Goal: Find specific page/section: Find specific page/section

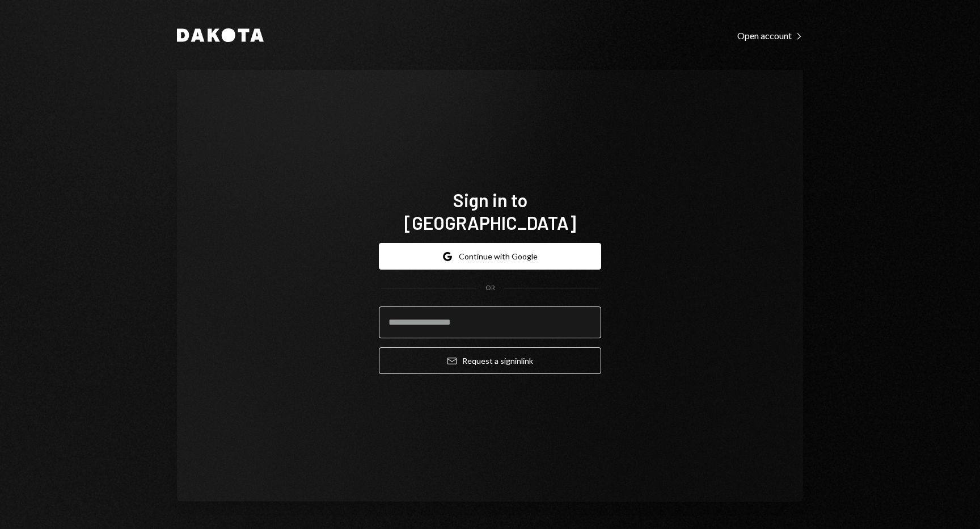
click at [492, 306] on input "email" at bounding box center [490, 322] width 222 height 32
type input "**********"
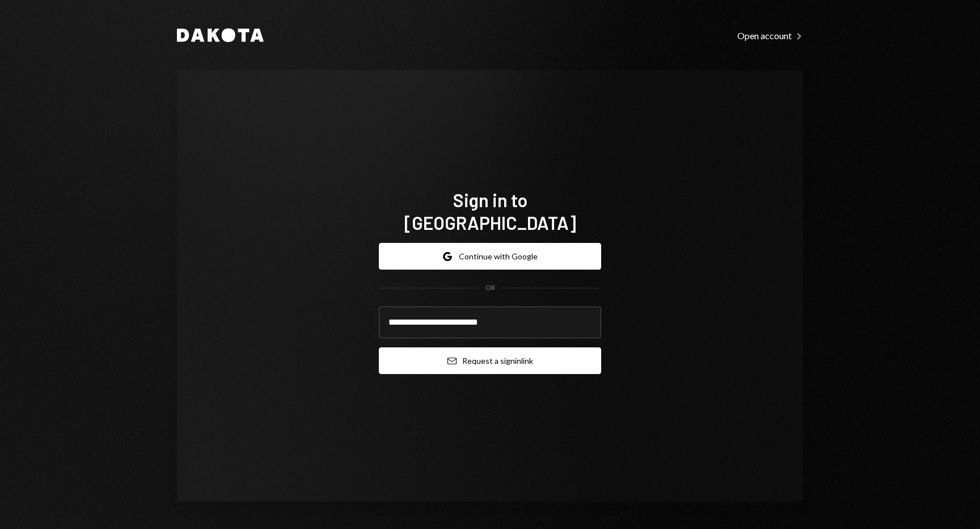
click at [476, 352] on button "Email Request a sign in link" at bounding box center [490, 360] width 222 height 27
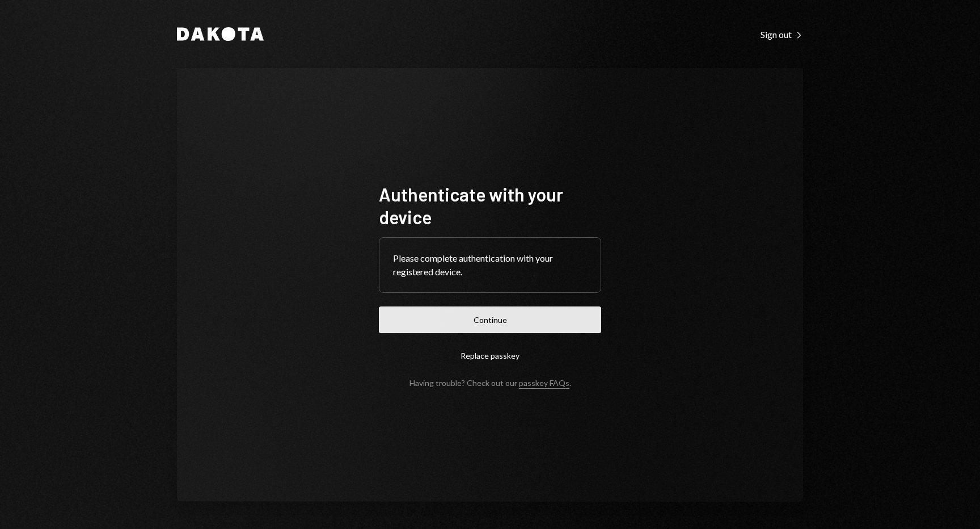
click at [515, 316] on button "Continue" at bounding box center [490, 319] width 222 height 27
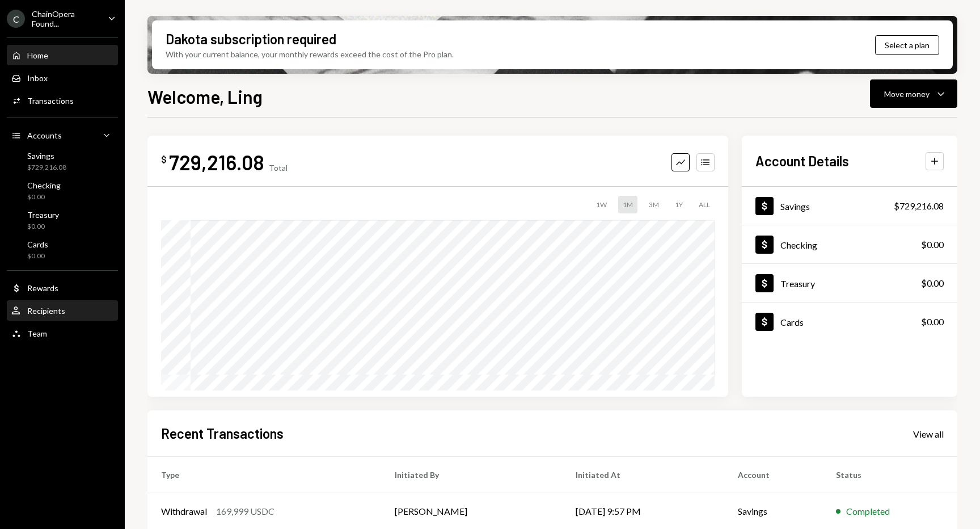
click at [55, 314] on div "Recipients" at bounding box center [46, 311] width 38 height 10
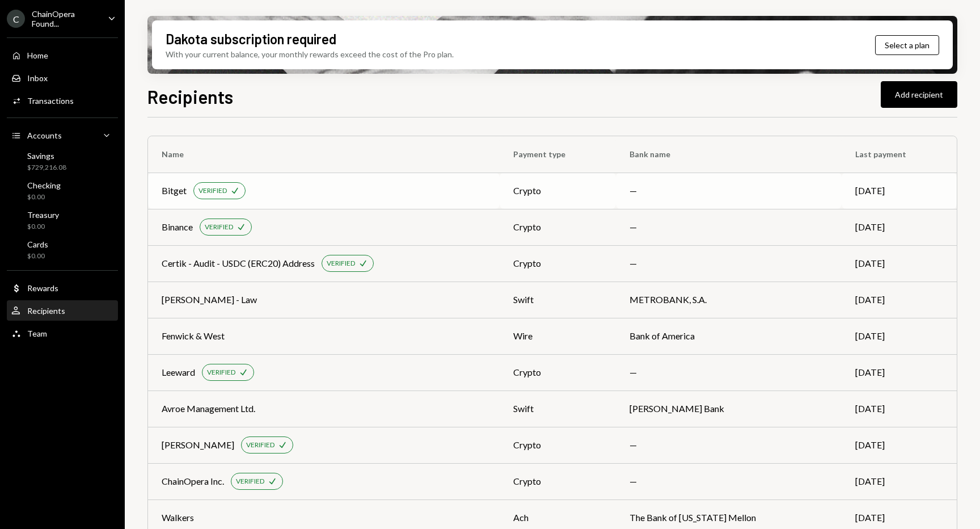
click at [349, 189] on div "Bitget VERIFIED Check" at bounding box center [324, 190] width 324 height 17
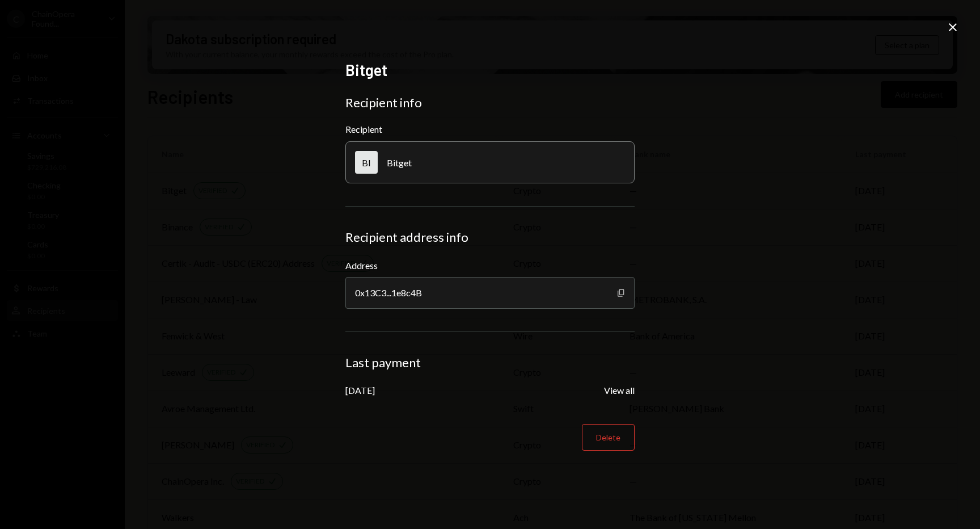
click at [622, 294] on icon "Copy" at bounding box center [621, 292] width 9 height 9
click at [624, 294] on icon "Copy" at bounding box center [621, 292] width 9 height 9
